Goal: Task Accomplishment & Management: Use online tool/utility

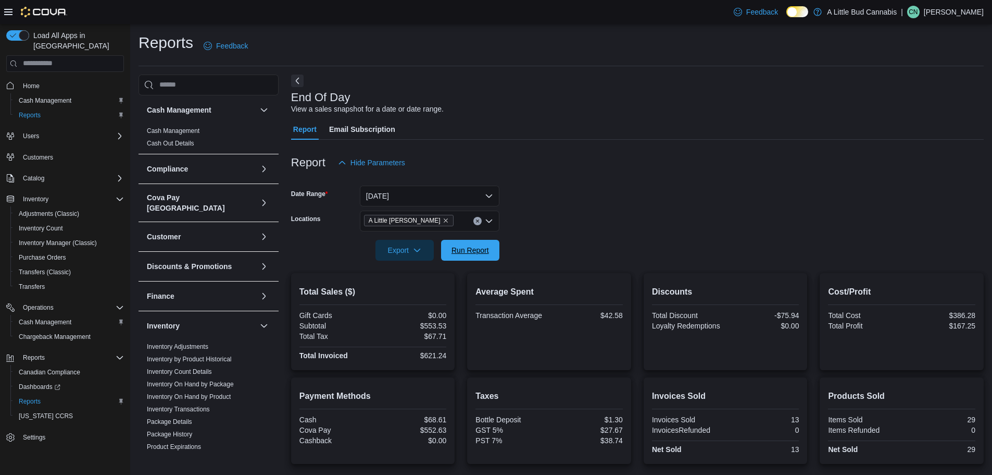
drag, startPoint x: 0, startPoint y: 0, endPoint x: 433, endPoint y: 229, distance: 490.0
click at [467, 248] on span "Run Report" at bounding box center [471, 250] width 38 height 10
click at [471, 257] on span "Run Report" at bounding box center [470, 249] width 46 height 21
drag, startPoint x: 467, startPoint y: 255, endPoint x: 507, endPoint y: 211, distance: 59.7
click at [467, 255] on span "Run Report" at bounding box center [470, 250] width 46 height 21
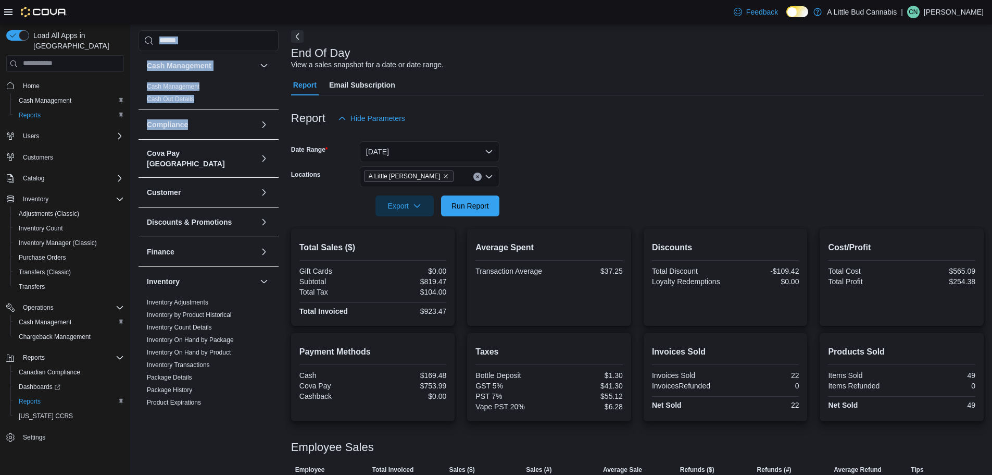
scroll to position [52, 0]
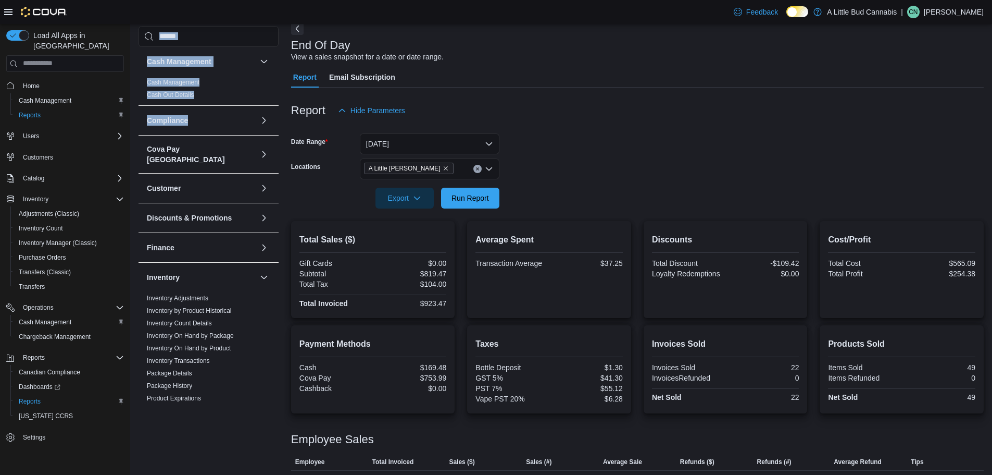
drag, startPoint x: 147, startPoint y: 45, endPoint x: 184, endPoint y: 109, distance: 74.2
click at [185, 114] on div "Reports Feedback Cash Management Cash Management Cash Out Details Compliance OC…" at bounding box center [561, 246] width 845 height 533
drag, startPoint x: 184, startPoint y: 109, endPoint x: 196, endPoint y: 105, distance: 13.4
drag, startPoint x: 196, startPoint y: 105, endPoint x: 293, endPoint y: 41, distance: 116.2
click at [256, 103] on div "Cash Management Cash Management Cash Out Details Compliance OCS Transaction Sub…" at bounding box center [209, 225] width 140 height 356
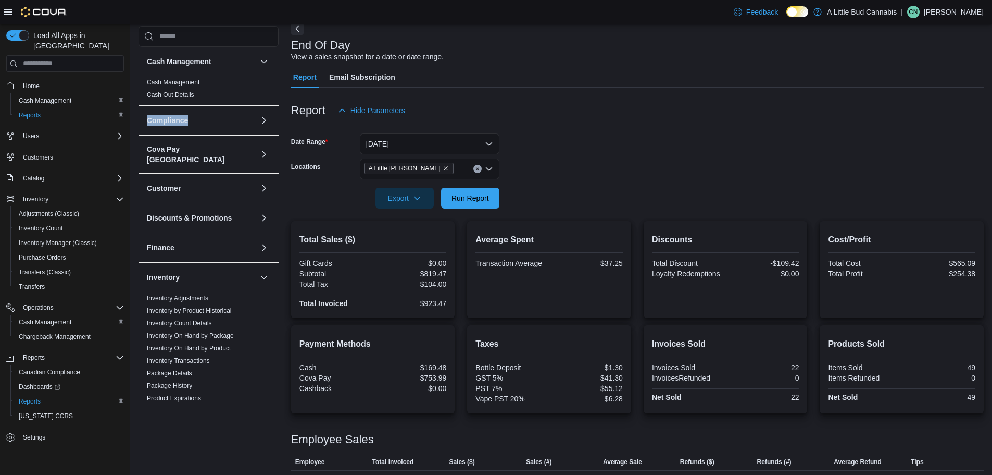
scroll to position [0, 0]
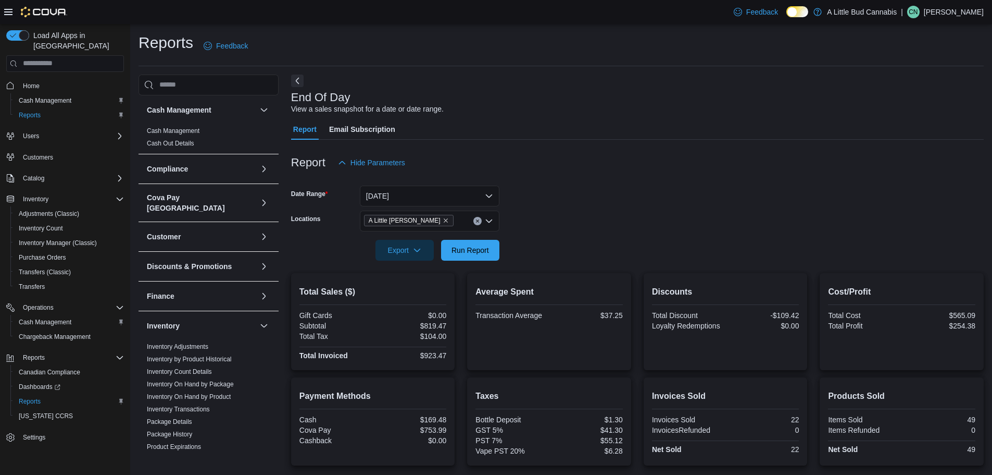
drag, startPoint x: 293, startPoint y: 41, endPoint x: 311, endPoint y: 11, distance: 34.1
click at [458, 253] on span "Run Report" at bounding box center [471, 249] width 38 height 10
